Goal: Task Accomplishment & Management: Manage account settings

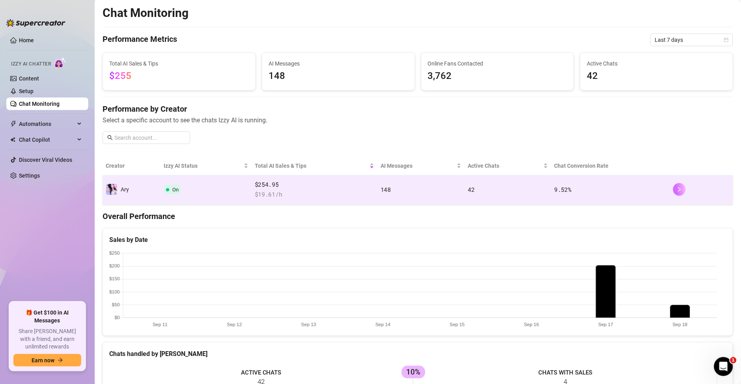
click at [673, 191] on button "button" at bounding box center [679, 189] width 13 height 13
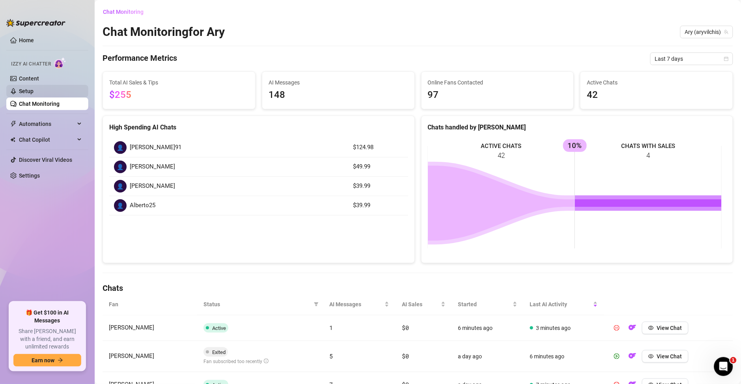
click at [34, 91] on link "Setup" at bounding box center [26, 91] width 15 height 6
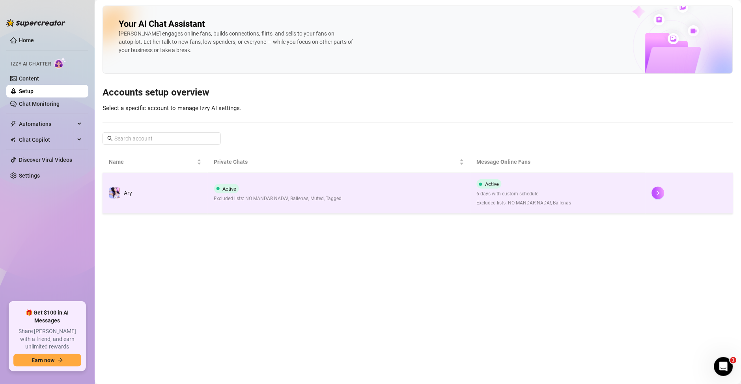
click at [645, 198] on td "Active 6 days with custom schedule Excluded lists: NO MANDAR NADA!, Ballenas" at bounding box center [558, 193] width 175 height 41
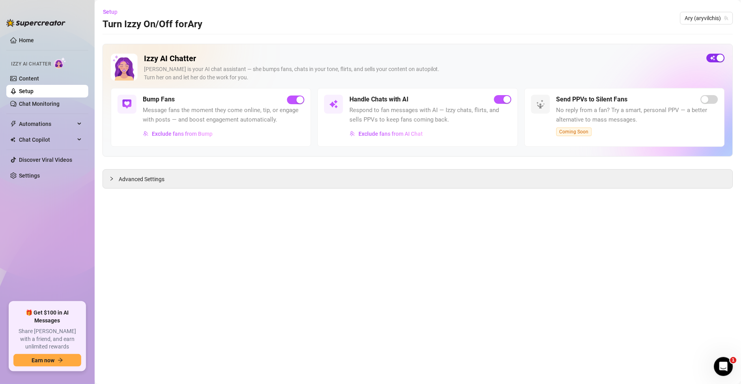
click at [722, 54] on div "button" at bounding box center [720, 57] width 7 height 7
